Goal: Transaction & Acquisition: Purchase product/service

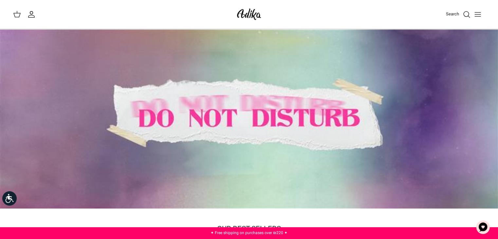
click at [466, 15] on icon "Search" at bounding box center [467, 14] width 8 height 8
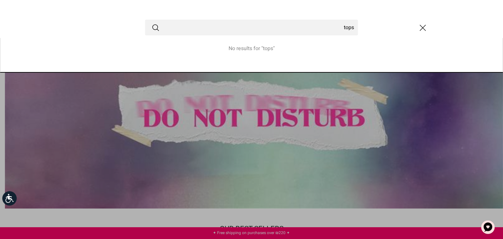
type input "tops"
click at [152, 23] on button "Submit" at bounding box center [156, 27] width 8 height 9
